Goal: Transaction & Acquisition: Obtain resource

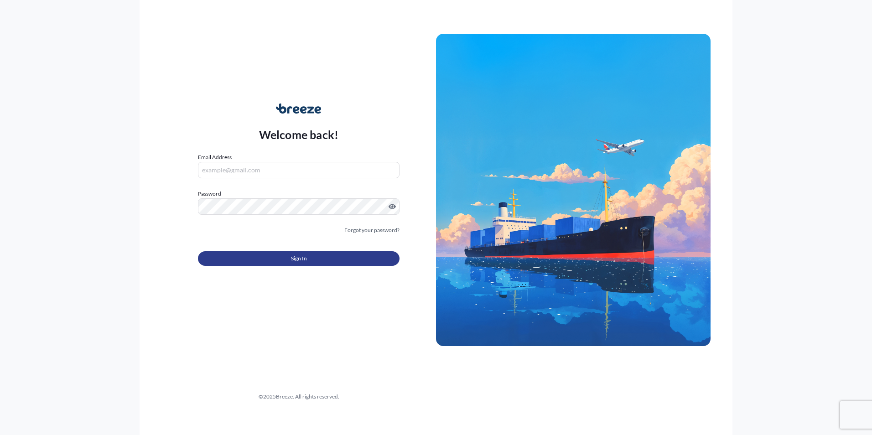
type input "[PERSON_NAME][EMAIL_ADDRESS][PERSON_NAME][DOMAIN_NAME]"
click at [294, 255] on span "Sign In" at bounding box center [299, 258] width 16 height 9
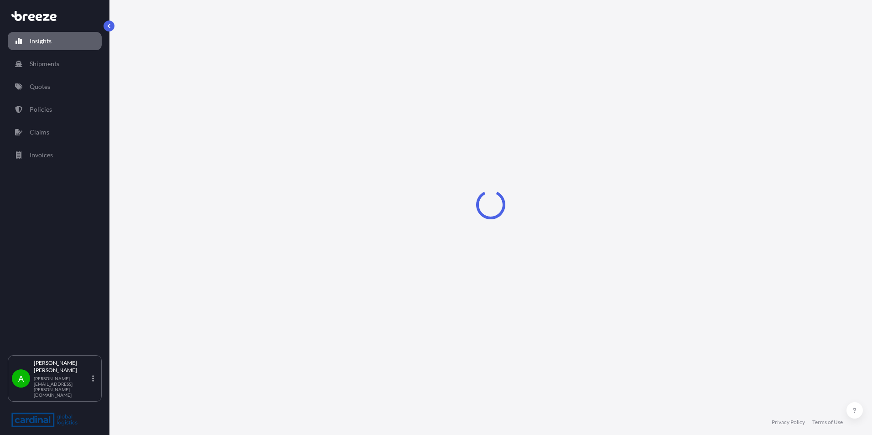
select select "2025"
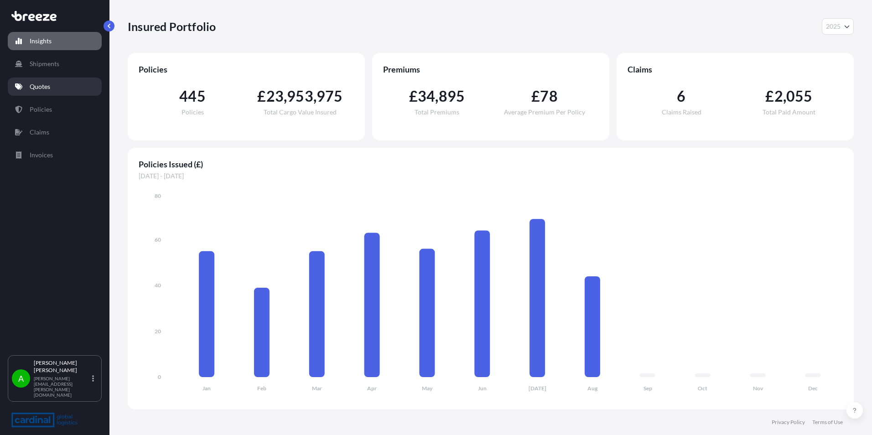
click at [64, 87] on link "Quotes" at bounding box center [55, 87] width 94 height 18
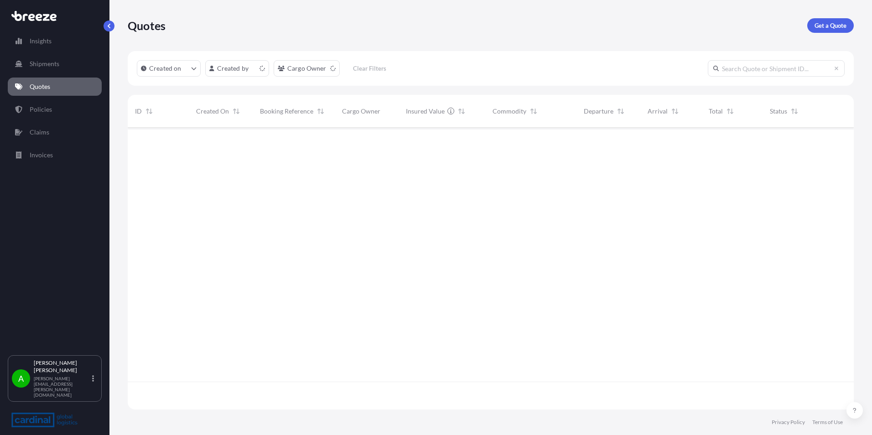
scroll to position [280, 719]
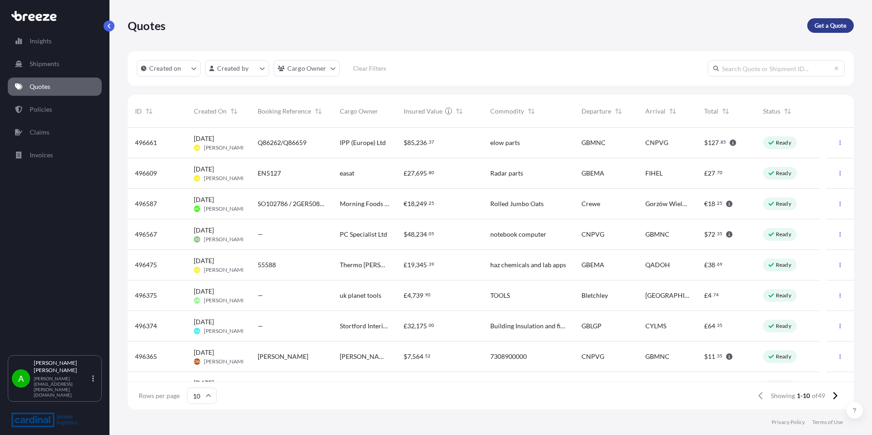
click at [835, 23] on p "Get a Quote" at bounding box center [831, 25] width 32 height 9
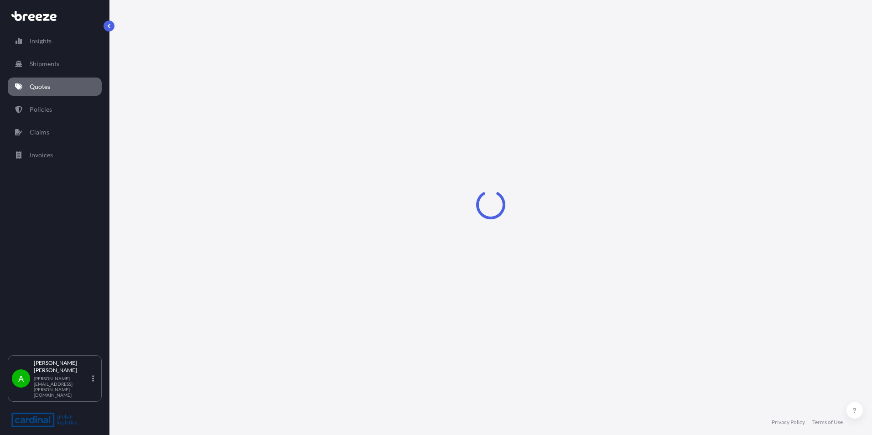
select select "Sea"
select select "1"
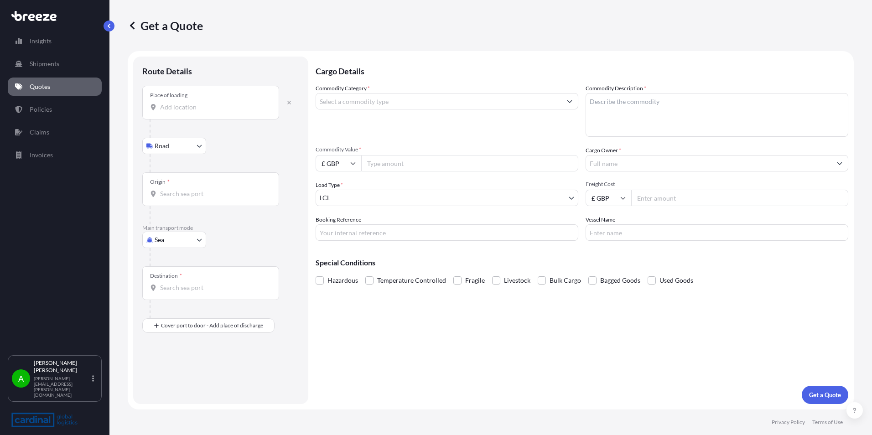
click at [204, 108] on input "Place of loading" at bounding box center [214, 107] width 108 height 9
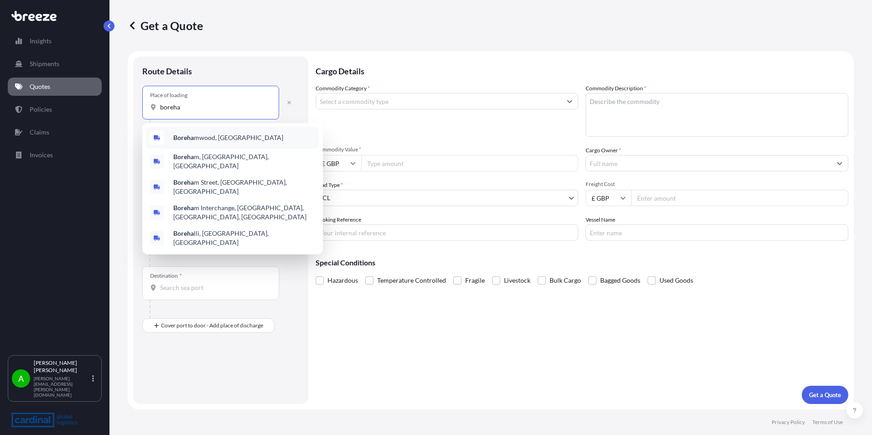
click at [218, 141] on span "Boreha mwood, [GEOGRAPHIC_DATA]" at bounding box center [228, 137] width 110 height 9
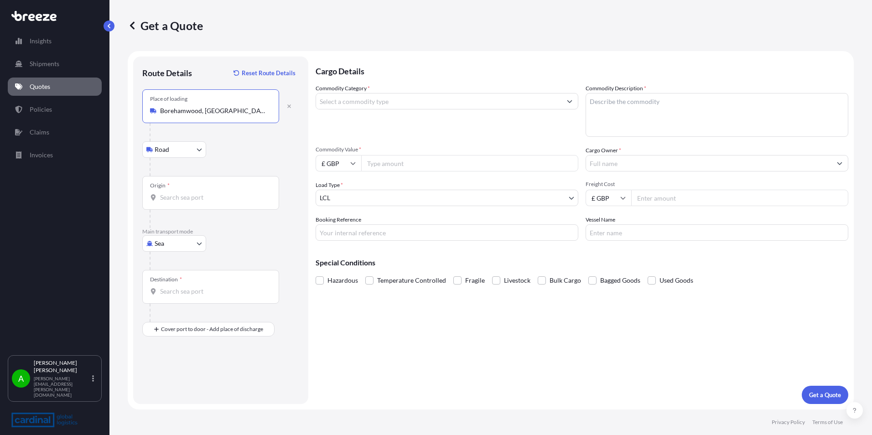
type input "Borehamwood, [GEOGRAPHIC_DATA]"
click at [201, 197] on input "Origin *" at bounding box center [214, 197] width 108 height 9
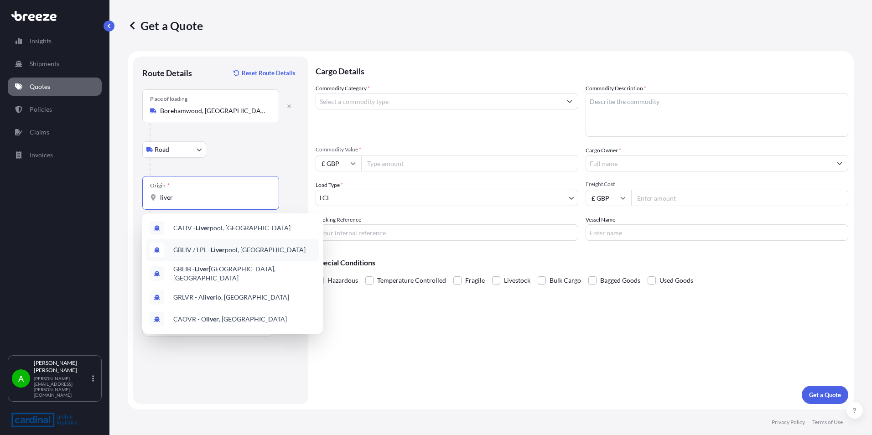
click at [241, 248] on span "GBLIV / LPL - Liver pool, [GEOGRAPHIC_DATA]" at bounding box center [239, 249] width 132 height 9
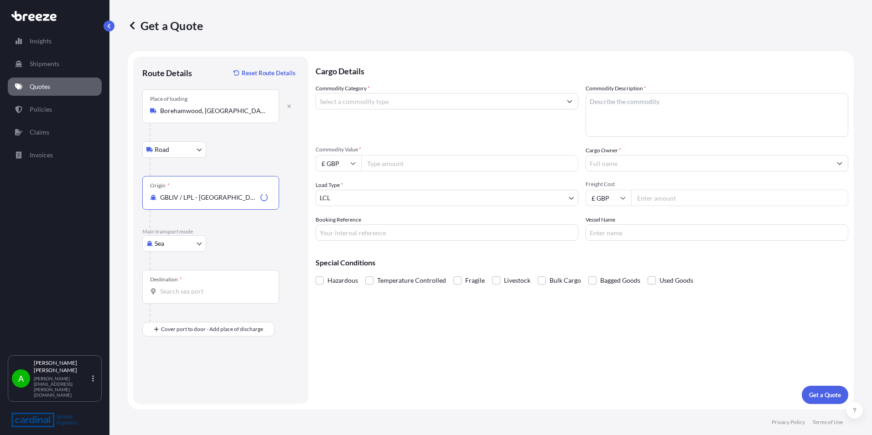
type input "GBLIV / LPL - [GEOGRAPHIC_DATA], [GEOGRAPHIC_DATA]"
click at [210, 297] on div "Destination *" at bounding box center [210, 287] width 137 height 34
click at [210, 296] on input "Destination *" at bounding box center [214, 291] width 108 height 9
type input "USNYC - [US_STATE], [GEOGRAPHIC_DATA]"
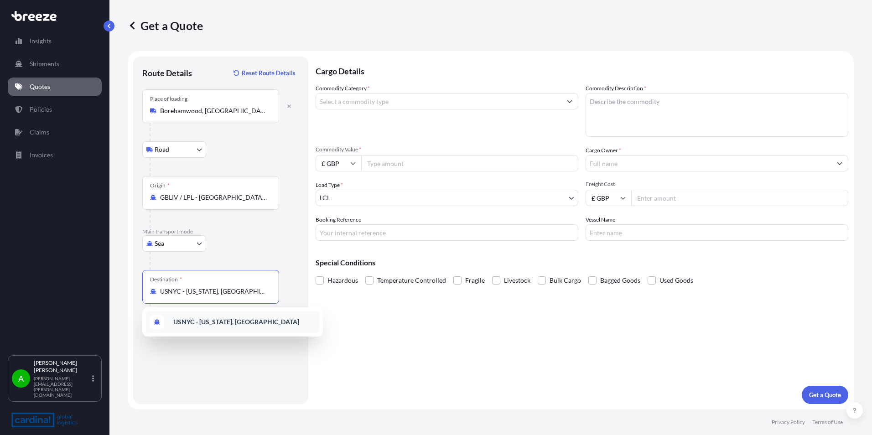
click at [263, 287] on input "USNYC - [US_STATE], [GEOGRAPHIC_DATA]" at bounding box center [214, 291] width 108 height 9
click at [208, 375] on div "Route Details Reset Route Details Place of loading [GEOGRAPHIC_DATA], UK Road R…" at bounding box center [220, 230] width 157 height 329
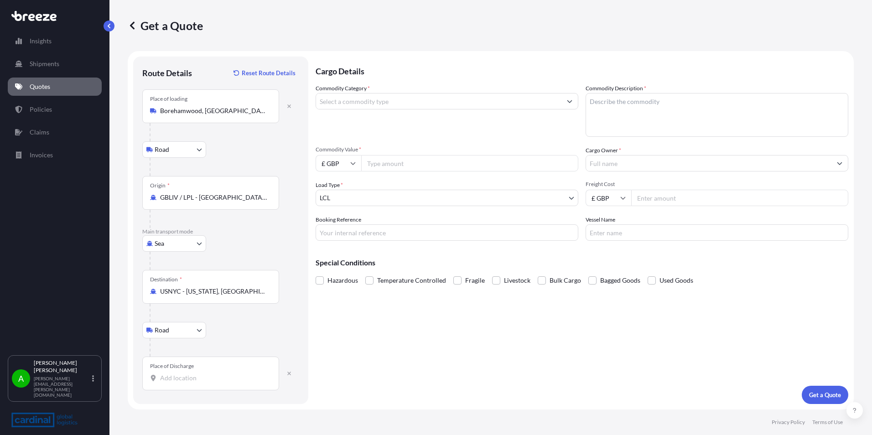
click at [191, 380] on input "Place of Discharge" at bounding box center [214, 378] width 108 height 9
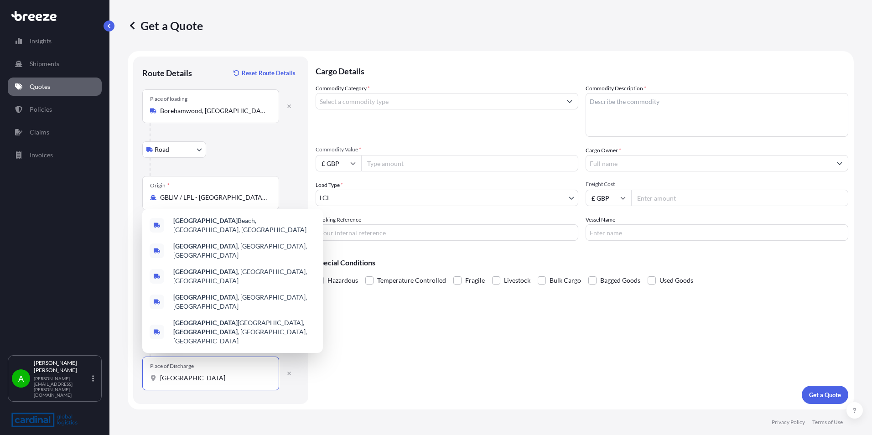
click at [215, 380] on input "[GEOGRAPHIC_DATA]" at bounding box center [214, 378] width 108 height 9
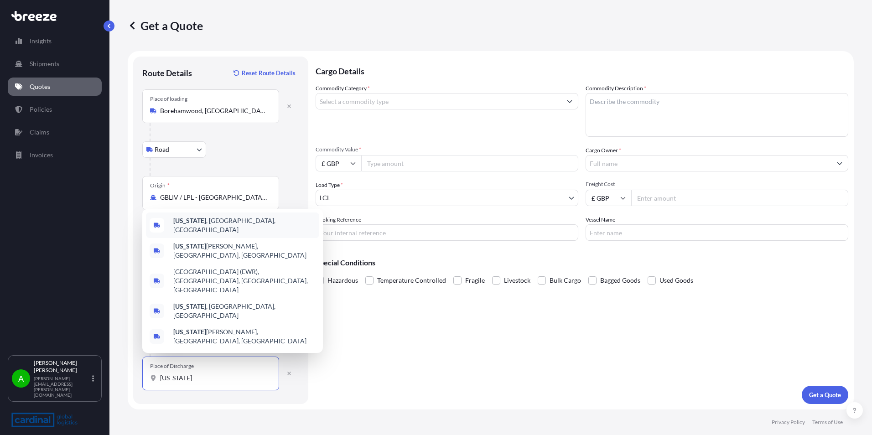
click at [237, 238] on div "[US_STATE] , [GEOGRAPHIC_DATA], [GEOGRAPHIC_DATA]" at bounding box center [232, 226] width 173 height 26
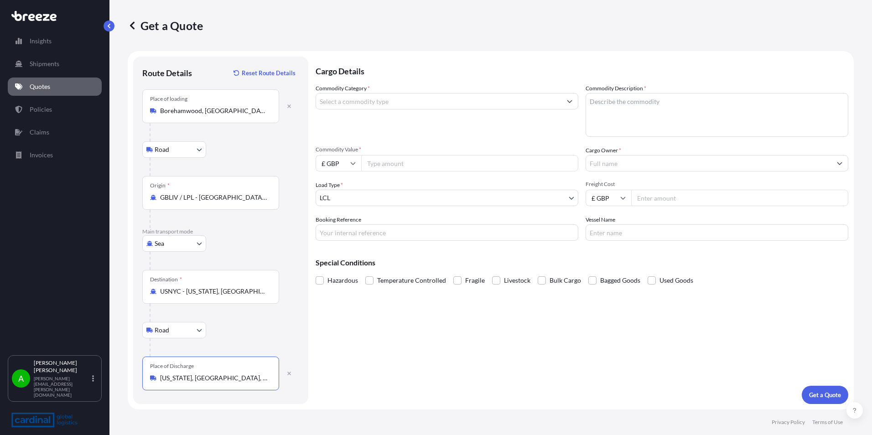
type input "[US_STATE], [GEOGRAPHIC_DATA], [GEOGRAPHIC_DATA]"
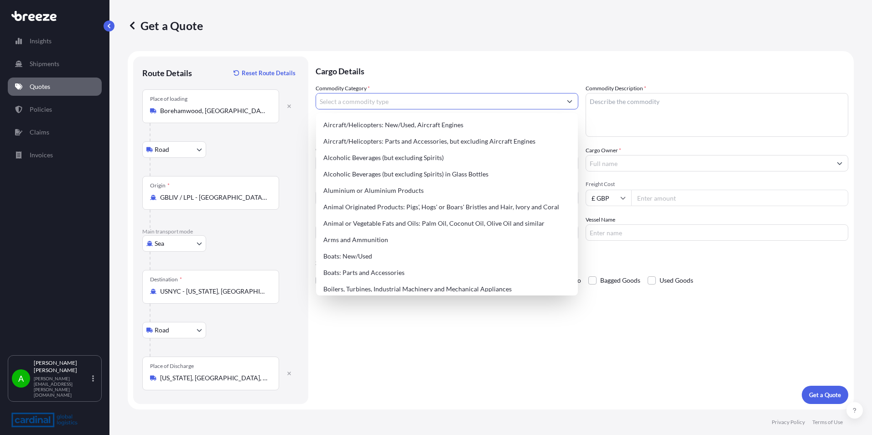
click at [402, 100] on input "Commodity Category *" at bounding box center [438, 101] width 245 height 16
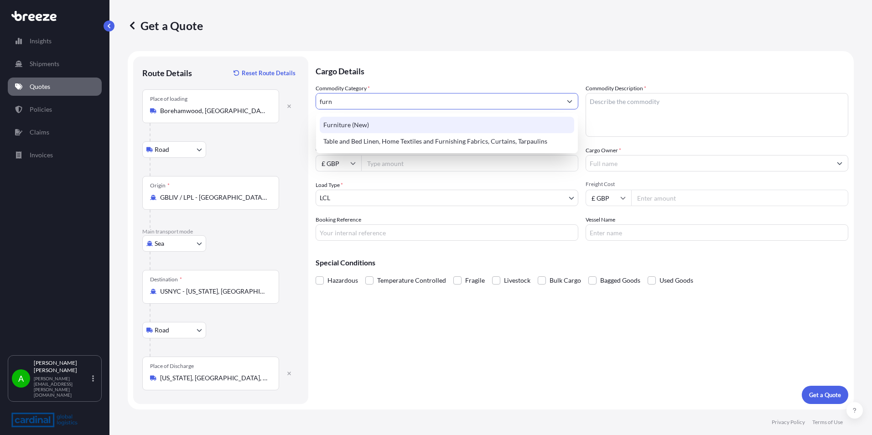
click at [402, 119] on div "Furniture (New)" at bounding box center [447, 125] width 255 height 16
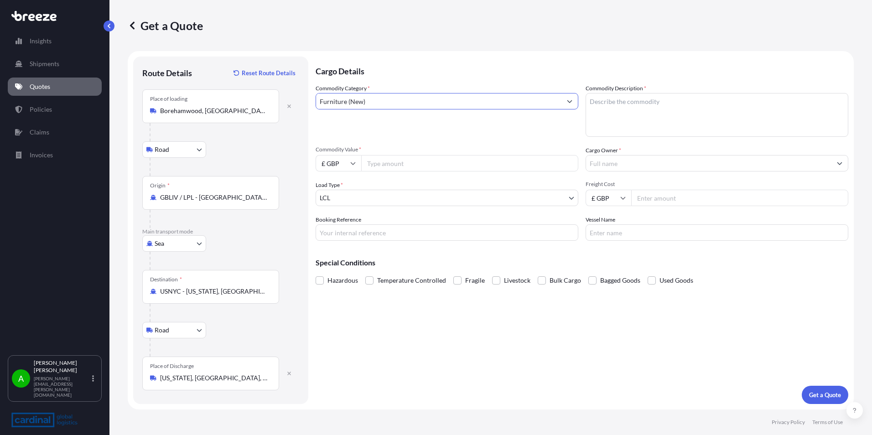
type input "Furniture (New)"
click at [660, 107] on textarea "Commodity Description *" at bounding box center [717, 115] width 263 height 44
type textarea "furniture"
click at [400, 164] on input "Commodity Value *" at bounding box center [469, 163] width 217 height 16
type input "24660"
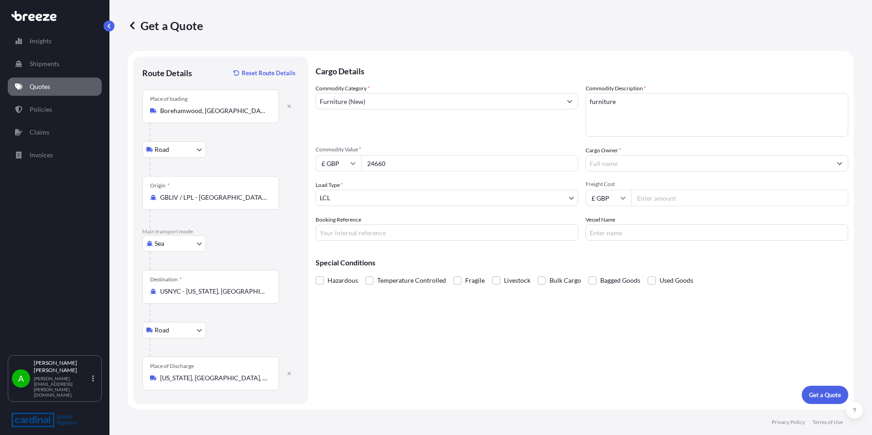
click at [646, 165] on input "Cargo Owner *" at bounding box center [708, 163] width 245 height 16
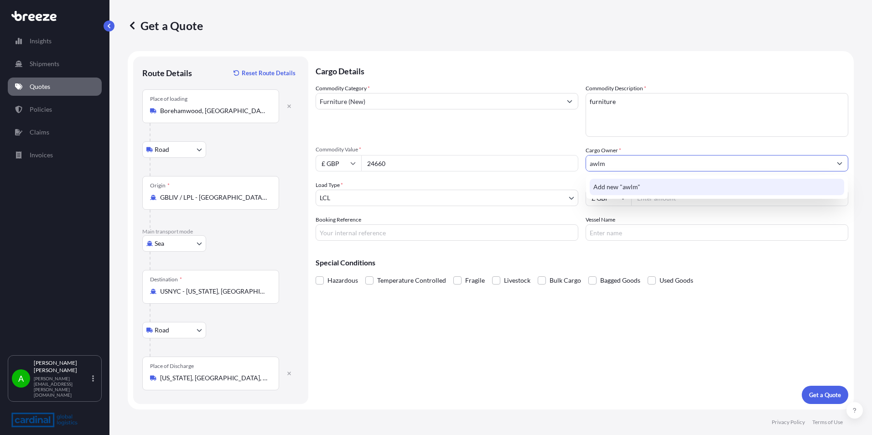
click at [647, 194] on div "Add new "awlm"" at bounding box center [717, 187] width 255 height 16
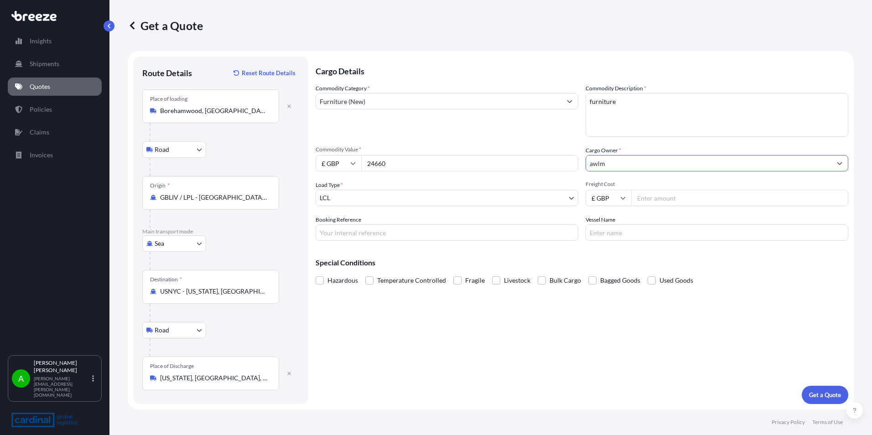
type input "awlm"
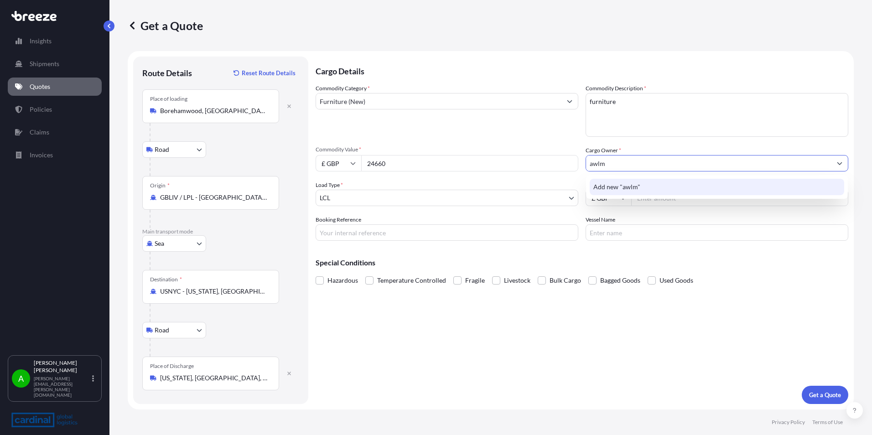
click at [640, 191] on div "Add new "awlm"" at bounding box center [717, 187] width 255 height 16
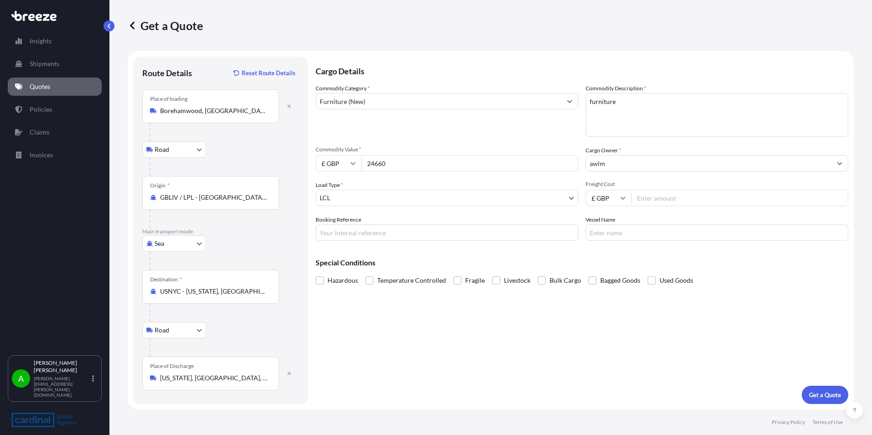
click at [671, 197] on input "Freight Cost" at bounding box center [739, 198] width 217 height 16
type input "2265.04"
click at [812, 394] on p "Get a Quote" at bounding box center [825, 394] width 32 height 9
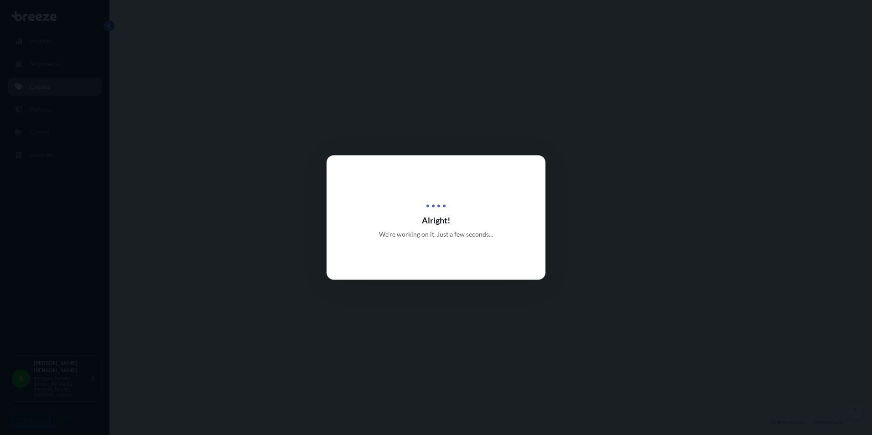
select select "Road"
select select "Sea"
select select "Road"
select select "1"
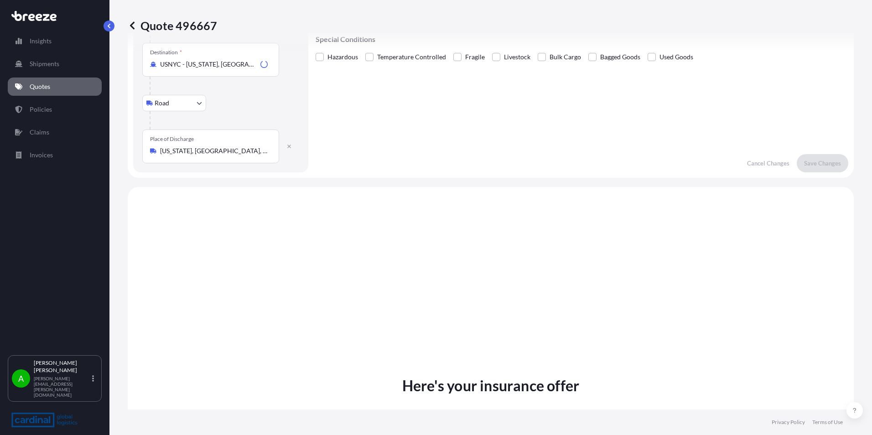
scroll to position [365, 0]
